Goal: Navigation & Orientation: Find specific page/section

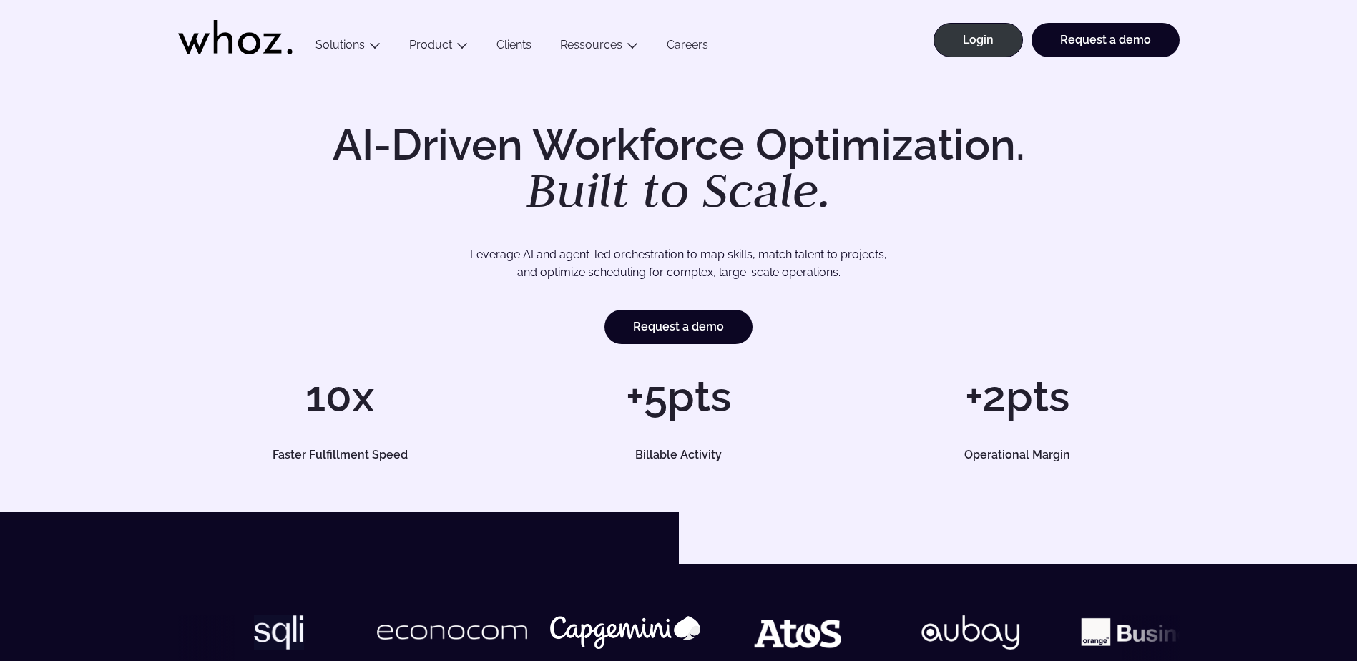
click at [526, 45] on link "Clients" at bounding box center [514, 47] width 64 height 19
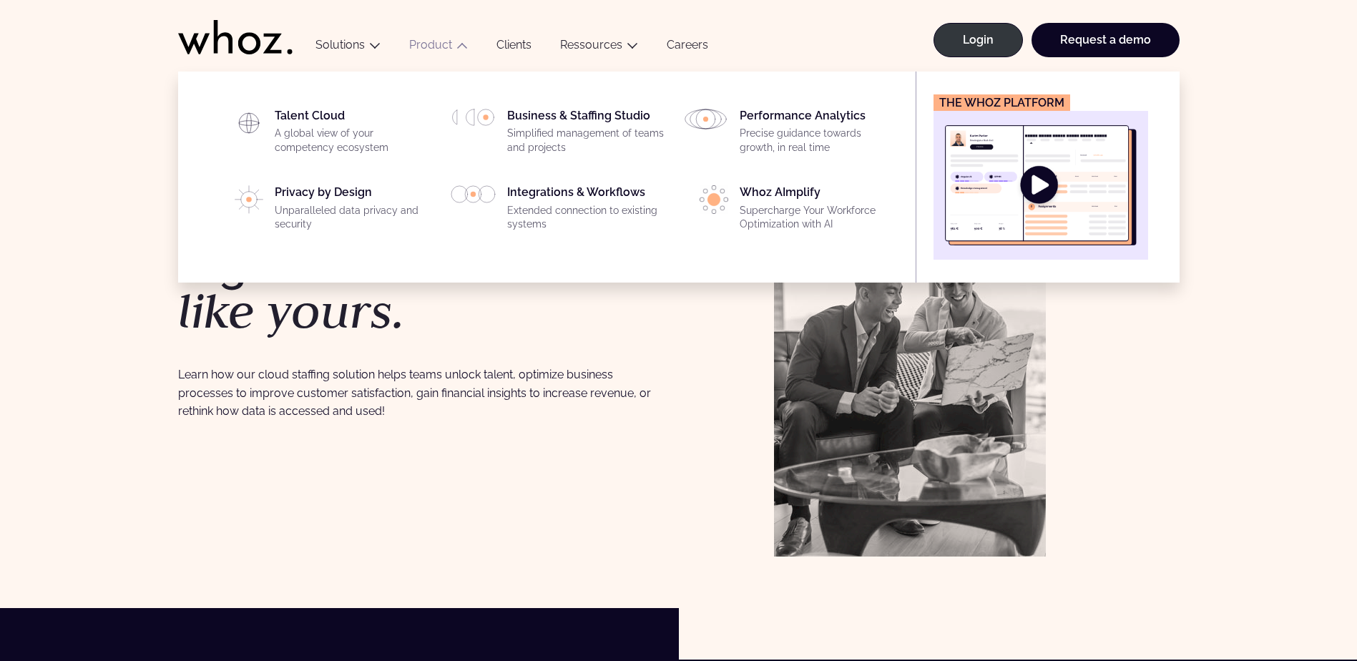
click at [459, 46] on icon "Main" at bounding box center [461, 45] width 11 height 11
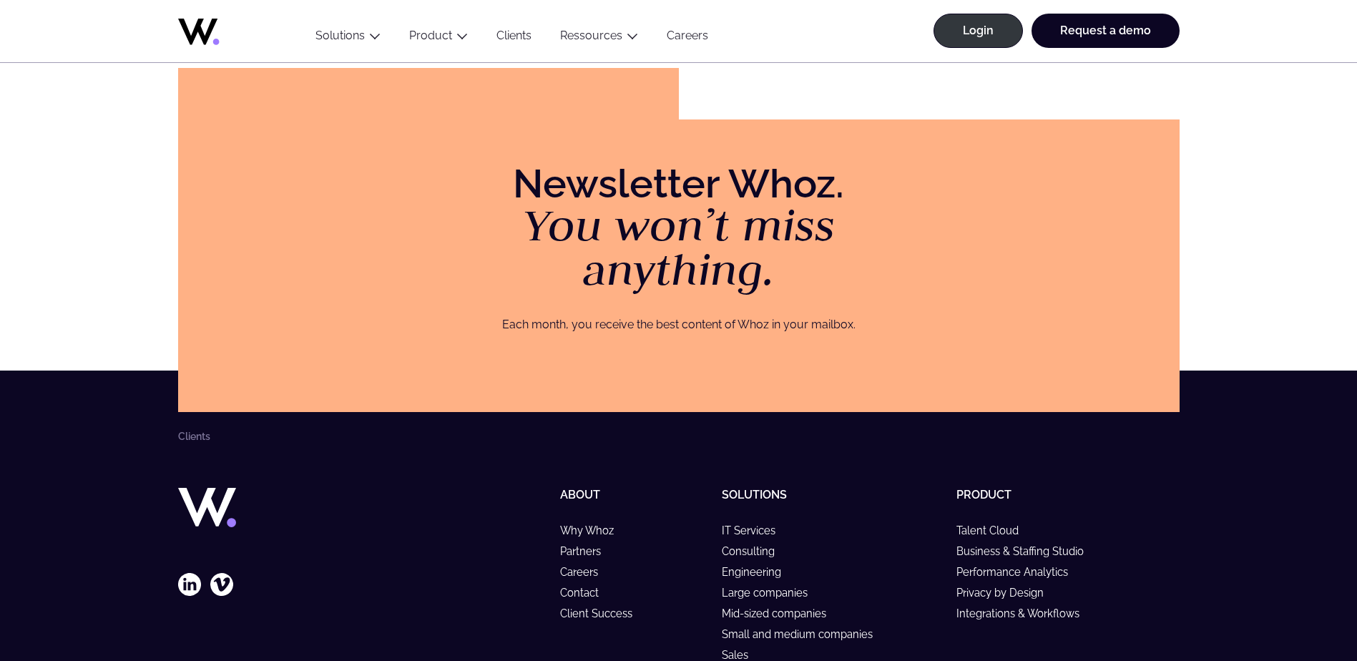
scroll to position [2209, 0]
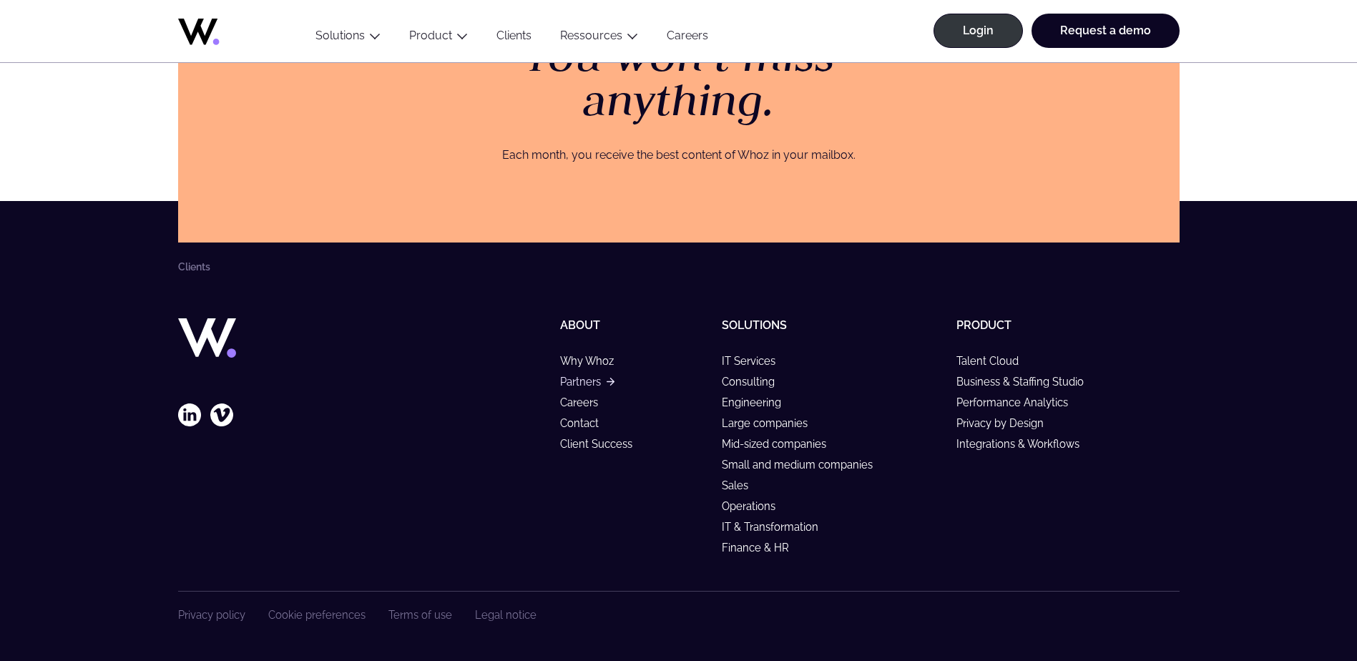
click at [581, 382] on link "Partners" at bounding box center [587, 382] width 54 height 12
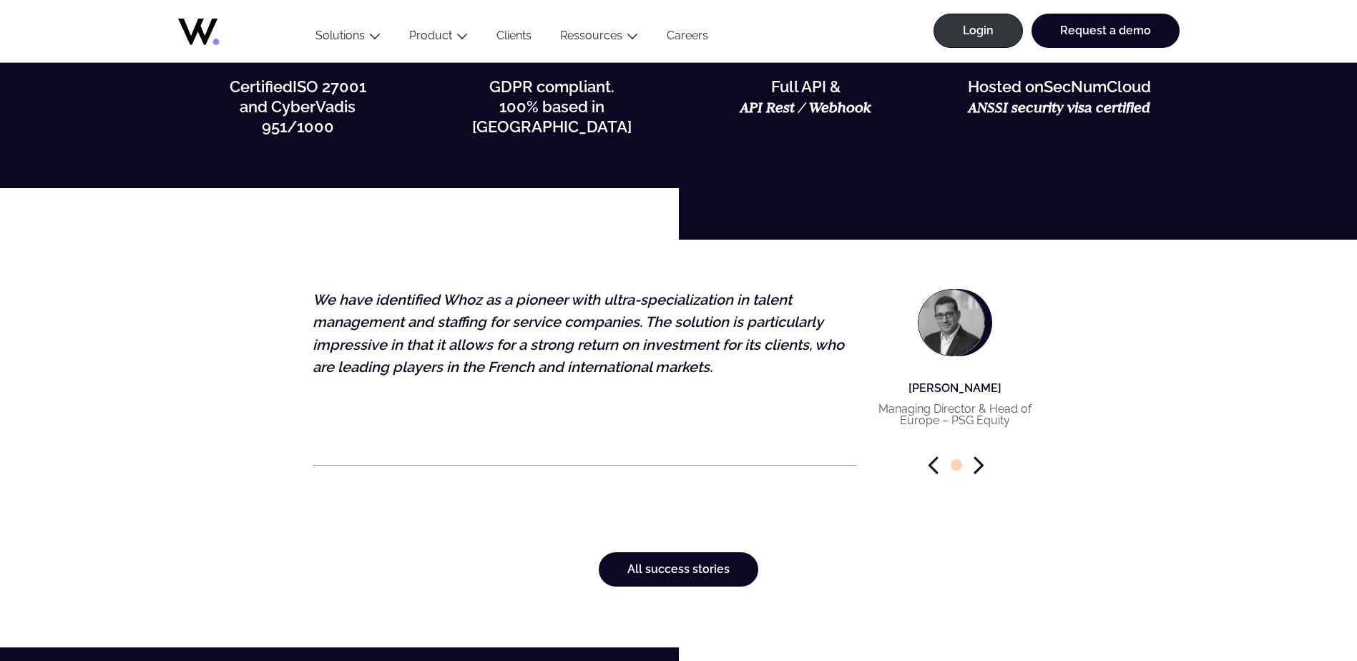
scroll to position [4077, 0]
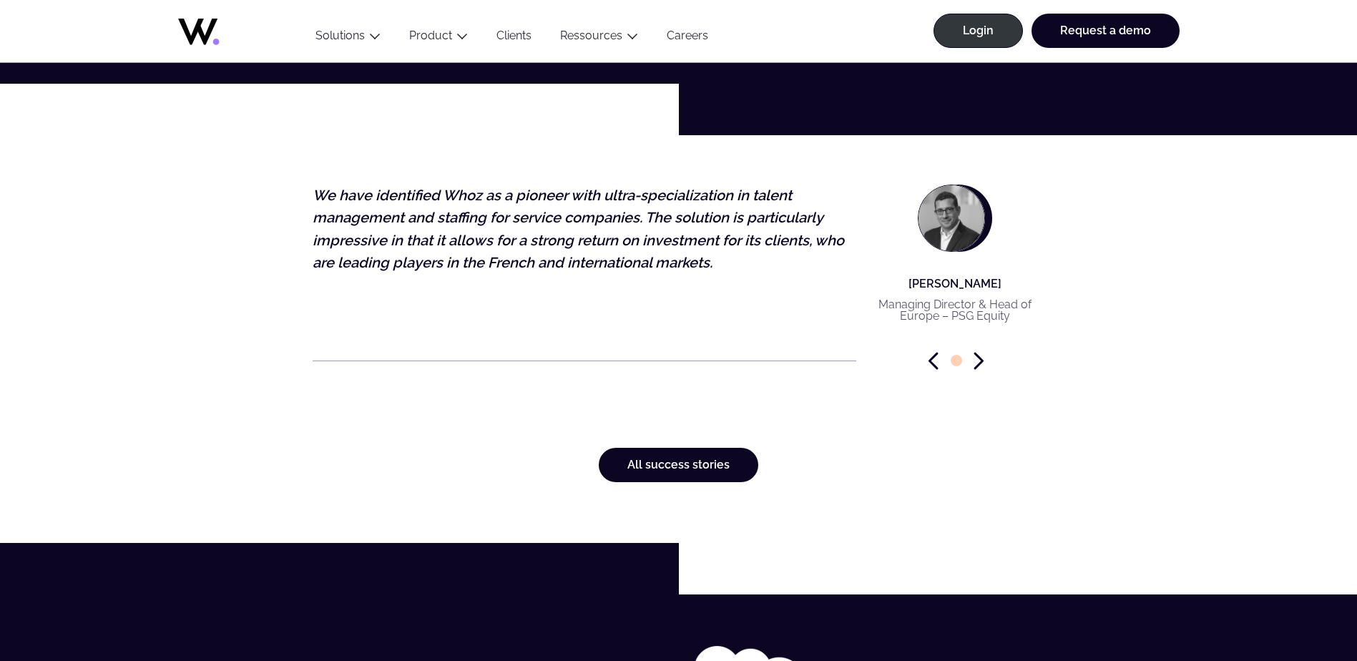
click at [981, 365] on icon "Next slide" at bounding box center [978, 361] width 10 height 18
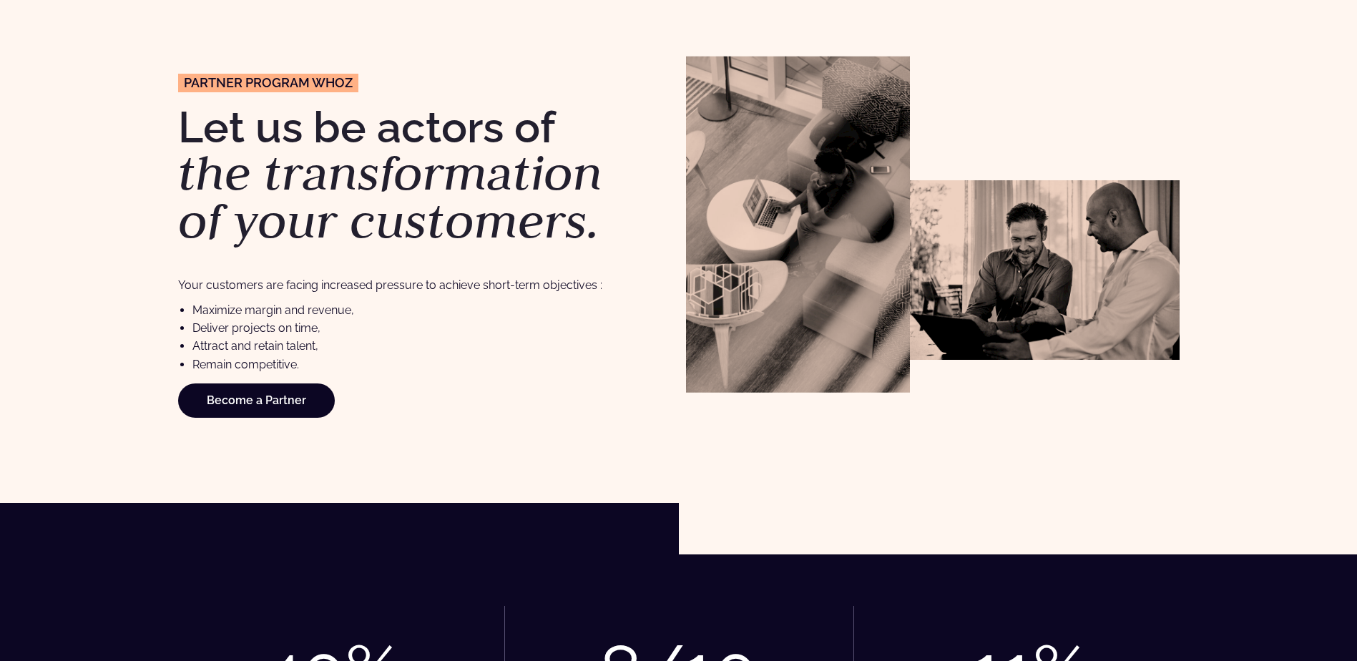
scroll to position [0, 0]
